Goal: Transaction & Acquisition: Download file/media

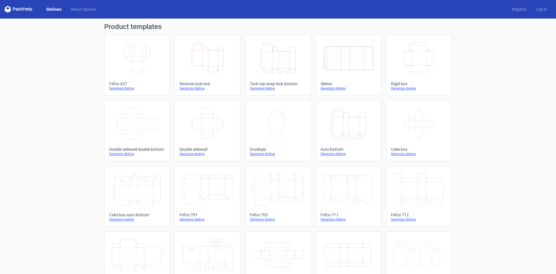
click at [281, 67] on icon "Height Depth Width" at bounding box center [277, 58] width 51 height 32
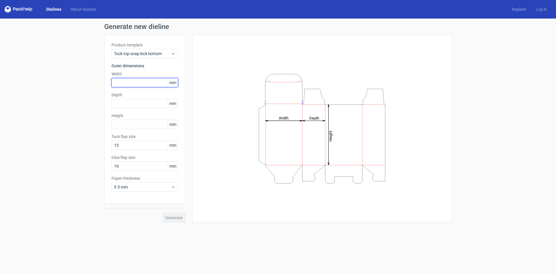
click at [145, 84] on input "text" at bounding box center [144, 82] width 67 height 9
type input "80"
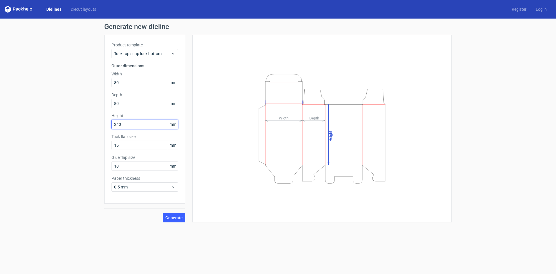
drag, startPoint x: 125, startPoint y: 124, endPoint x: 89, endPoint y: 124, distance: 35.6
click at [89, 124] on div "Generate new dieline Product template Tuck top snap lock bottom Outer dimension…" at bounding box center [278, 123] width 556 height 208
type input "230"
click at [172, 215] on button "Generate" at bounding box center [174, 217] width 23 height 9
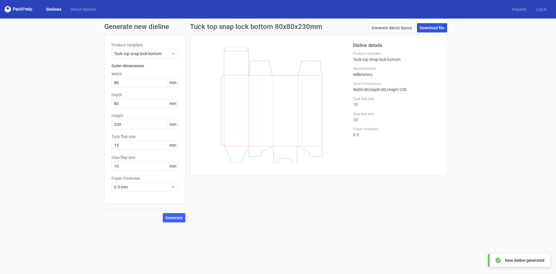
click at [427, 29] on link "Download file" at bounding box center [432, 27] width 30 height 9
